Goal: Task Accomplishment & Management: Manage account settings

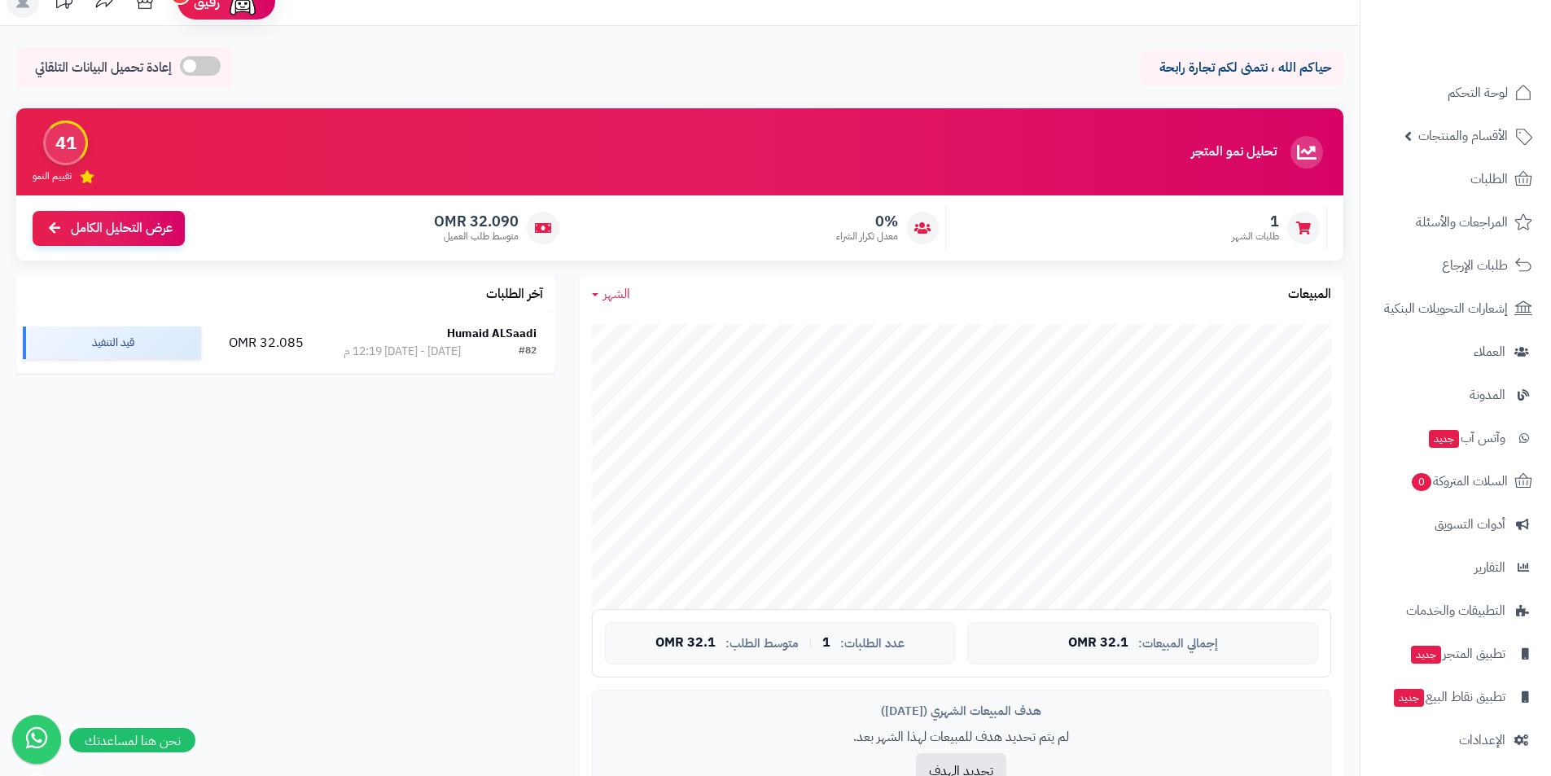
scroll to position [12, 0]
click at [1513, 726] on link "الإعدادات" at bounding box center [1455, 736] width 171 height 39
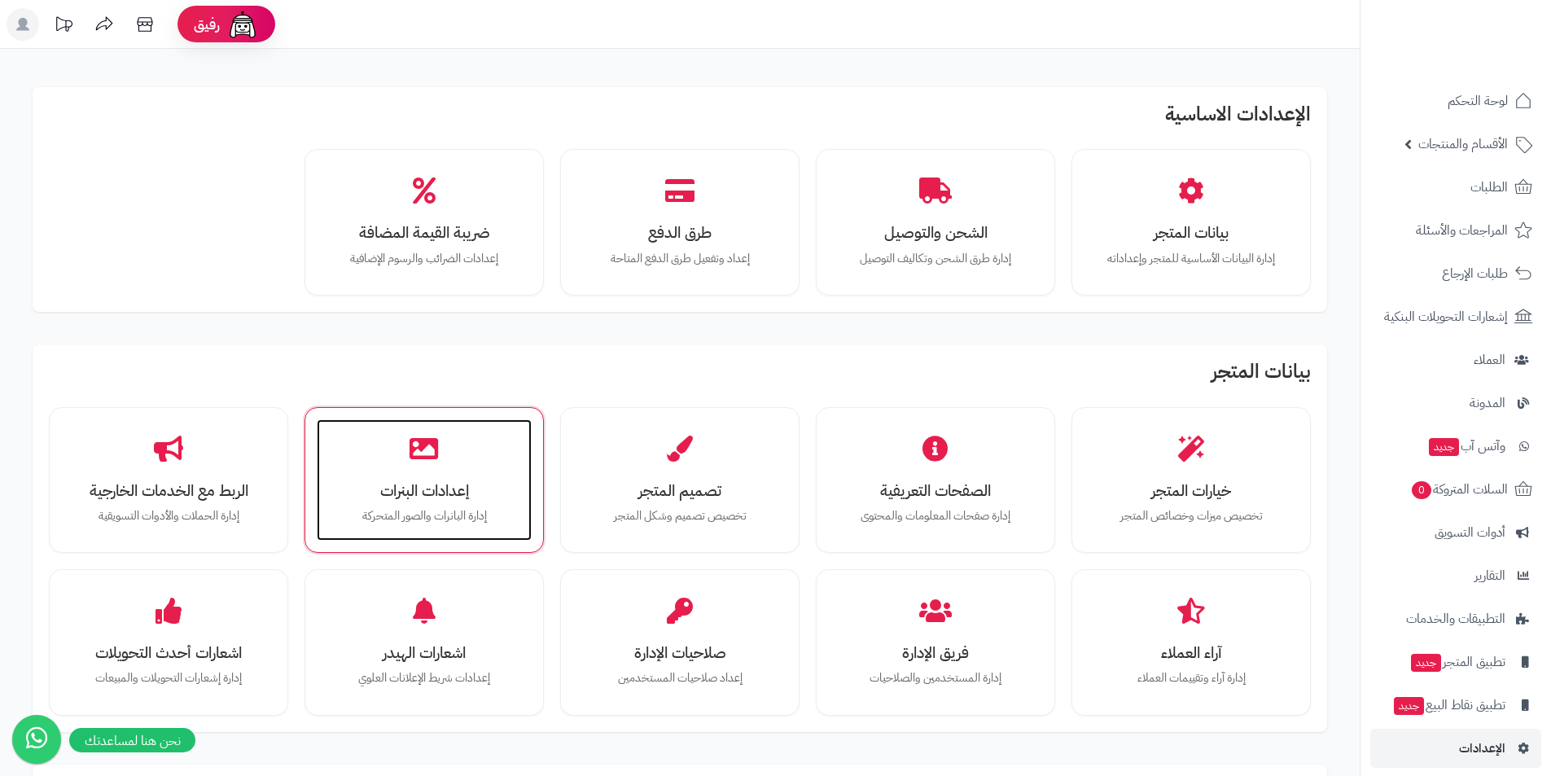
click at [392, 450] on div "إعدادات البنرات إدارة البانرات والصور المتحركة" at bounding box center [424, 480] width 215 height 122
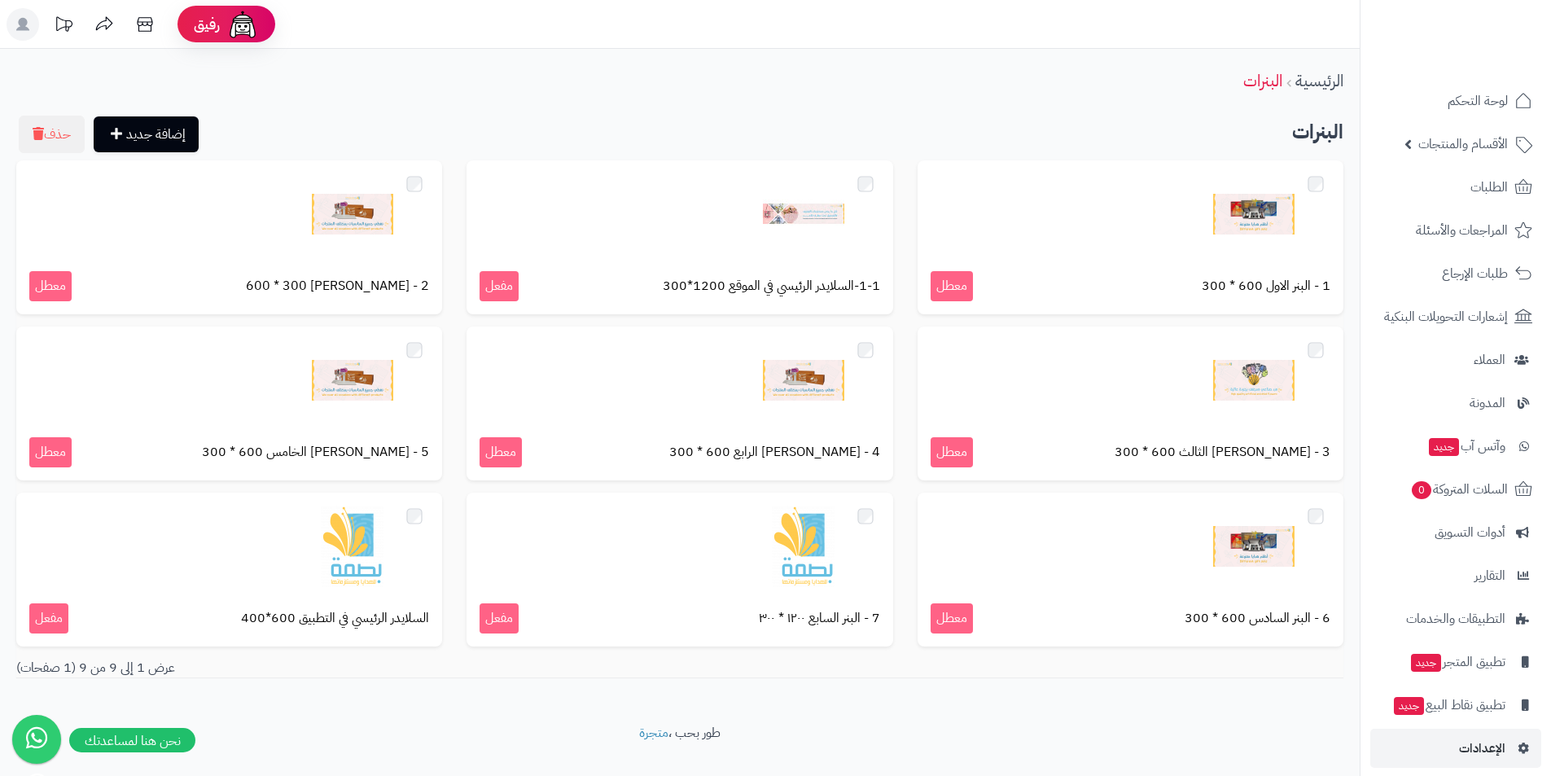
click at [980, 714] on div "الرئيسية البنرات إضافة جديد حذف البنرات 1 - البنر الاول 600 * 300 معطل 1-1-السل…" at bounding box center [680, 386] width 1360 height 675
click at [1523, 44] on img at bounding box center [1487, 61] width 95 height 34
